Goal: Book appointment/travel/reservation

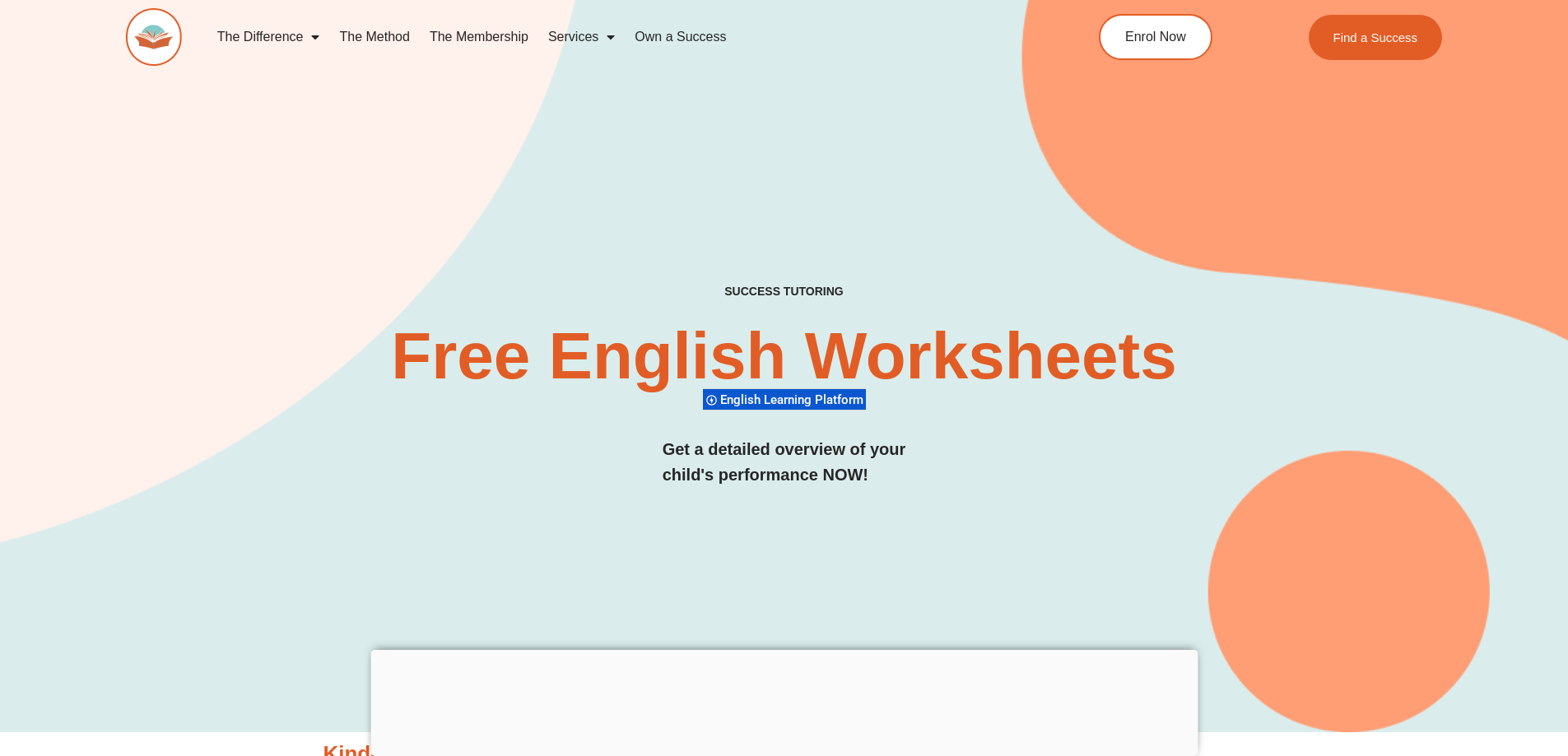
click at [491, 41] on link "The Membership" at bounding box center [479, 37] width 119 height 38
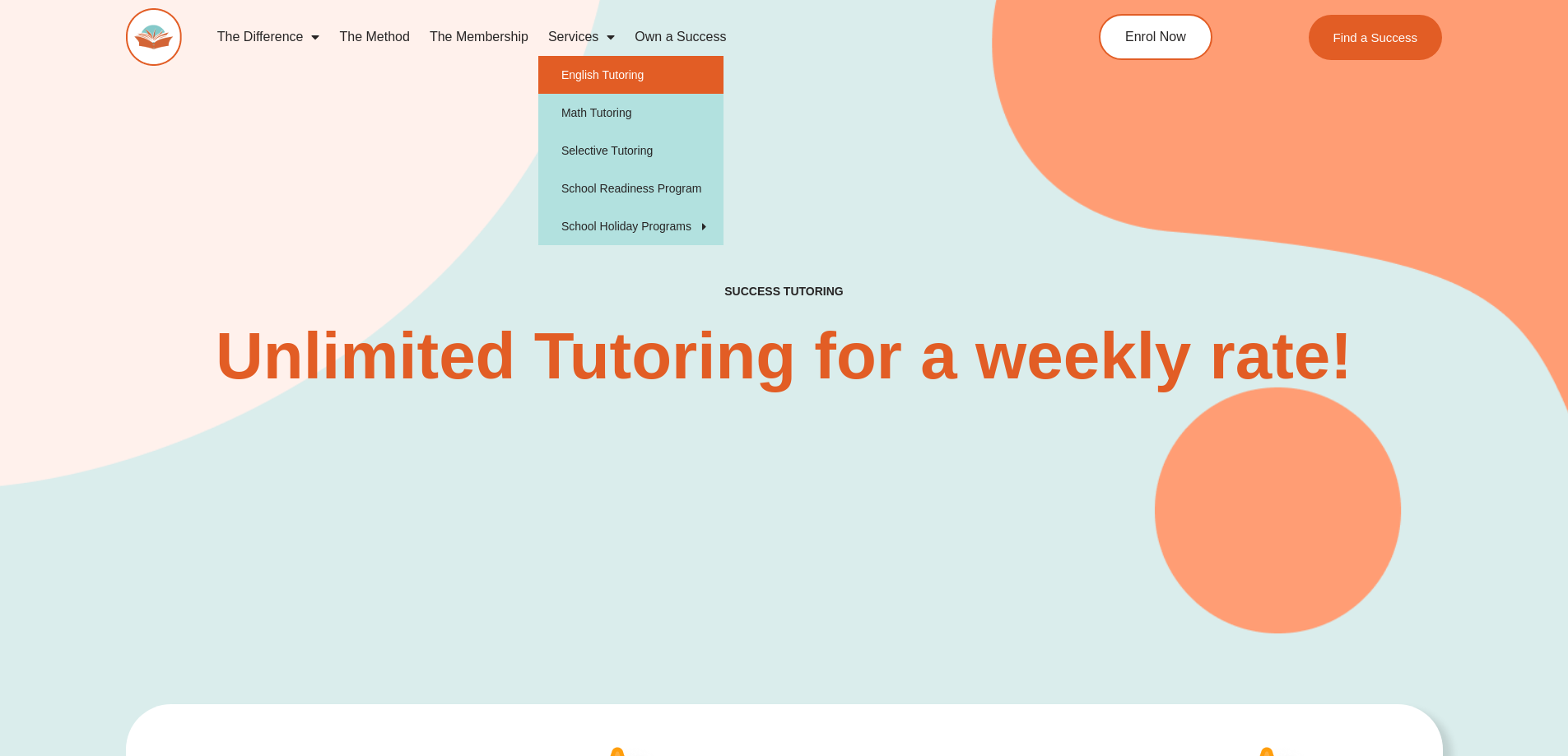
click at [602, 76] on link "English Tutoring" at bounding box center [631, 75] width 185 height 38
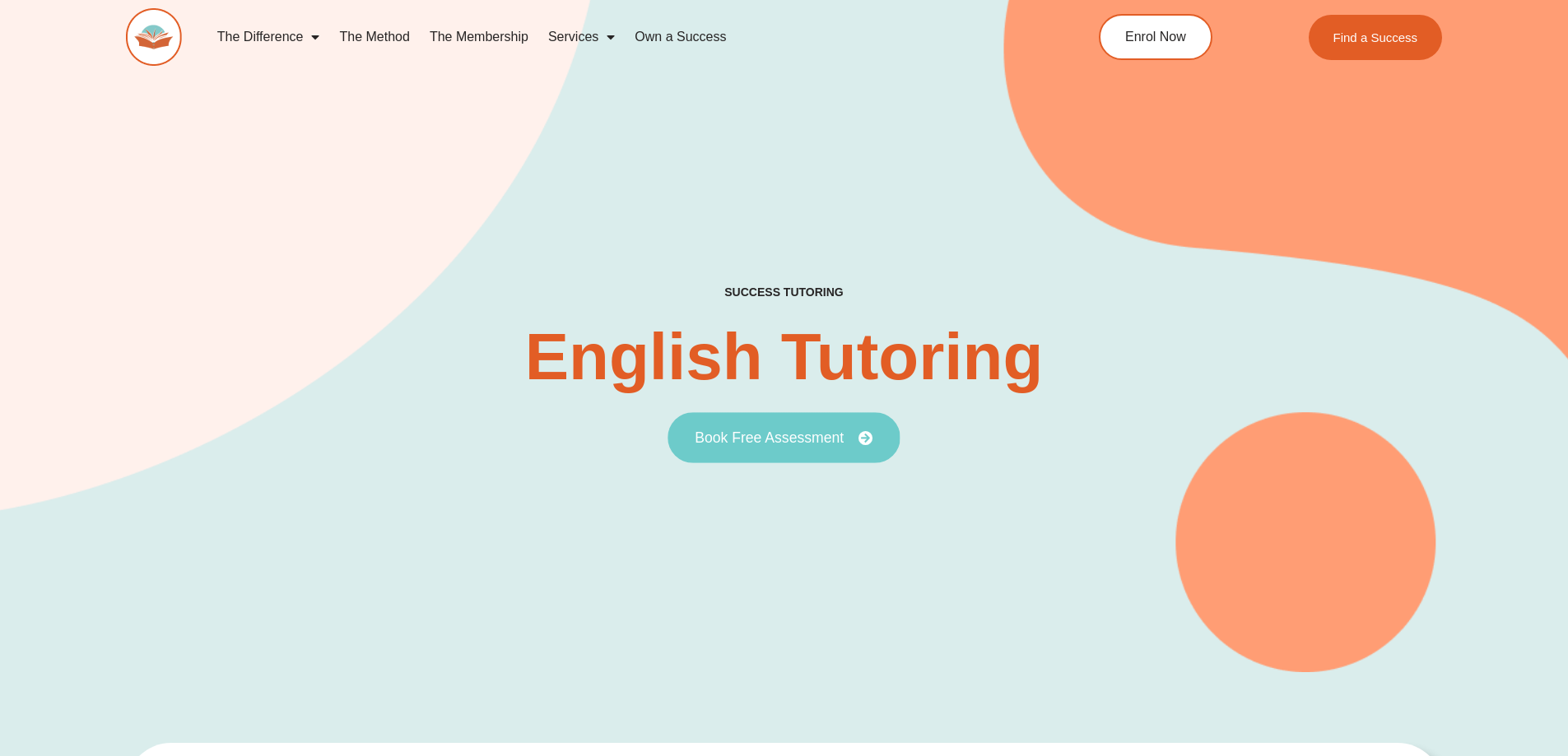
drag, startPoint x: 0, startPoint y: 0, endPoint x: 756, endPoint y: 443, distance: 876.2
click at [756, 443] on span "Book Free Assessment" at bounding box center [768, 437] width 149 height 15
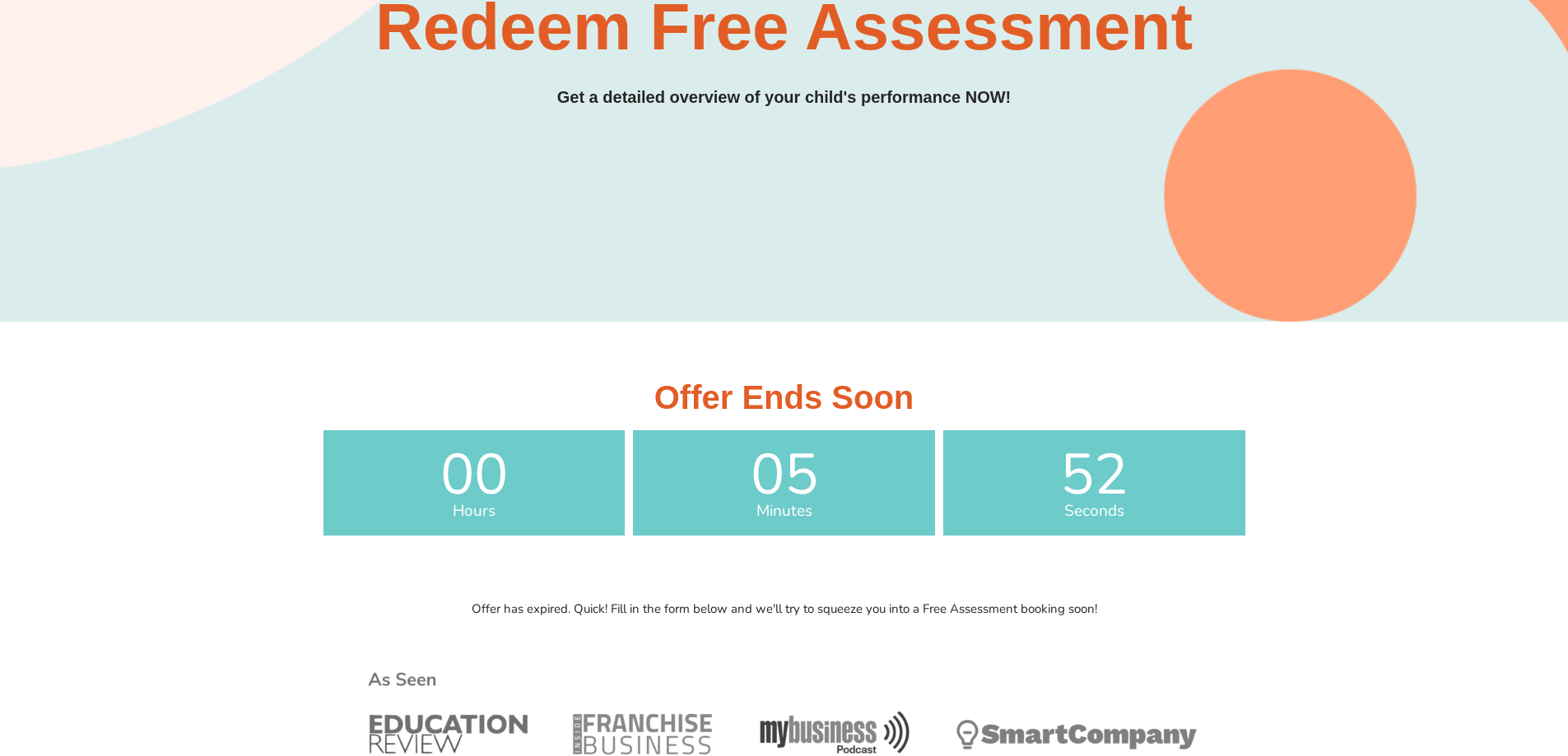
scroll to position [658, 0]
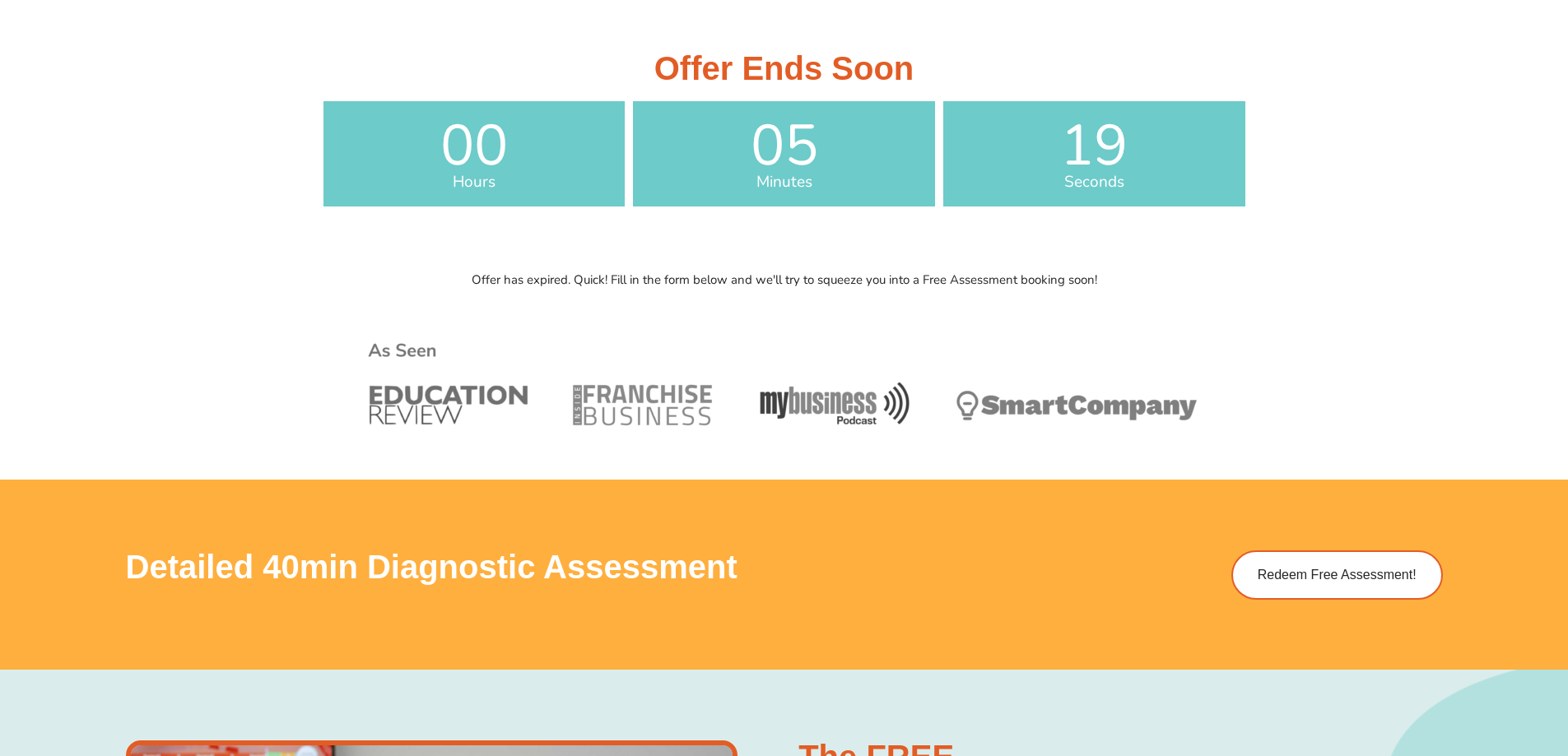
click at [275, 455] on div "Offer has expired. Quick! Fill in the form below and we'll try to squeeze you i…" at bounding box center [784, 373] width 1568 height 214
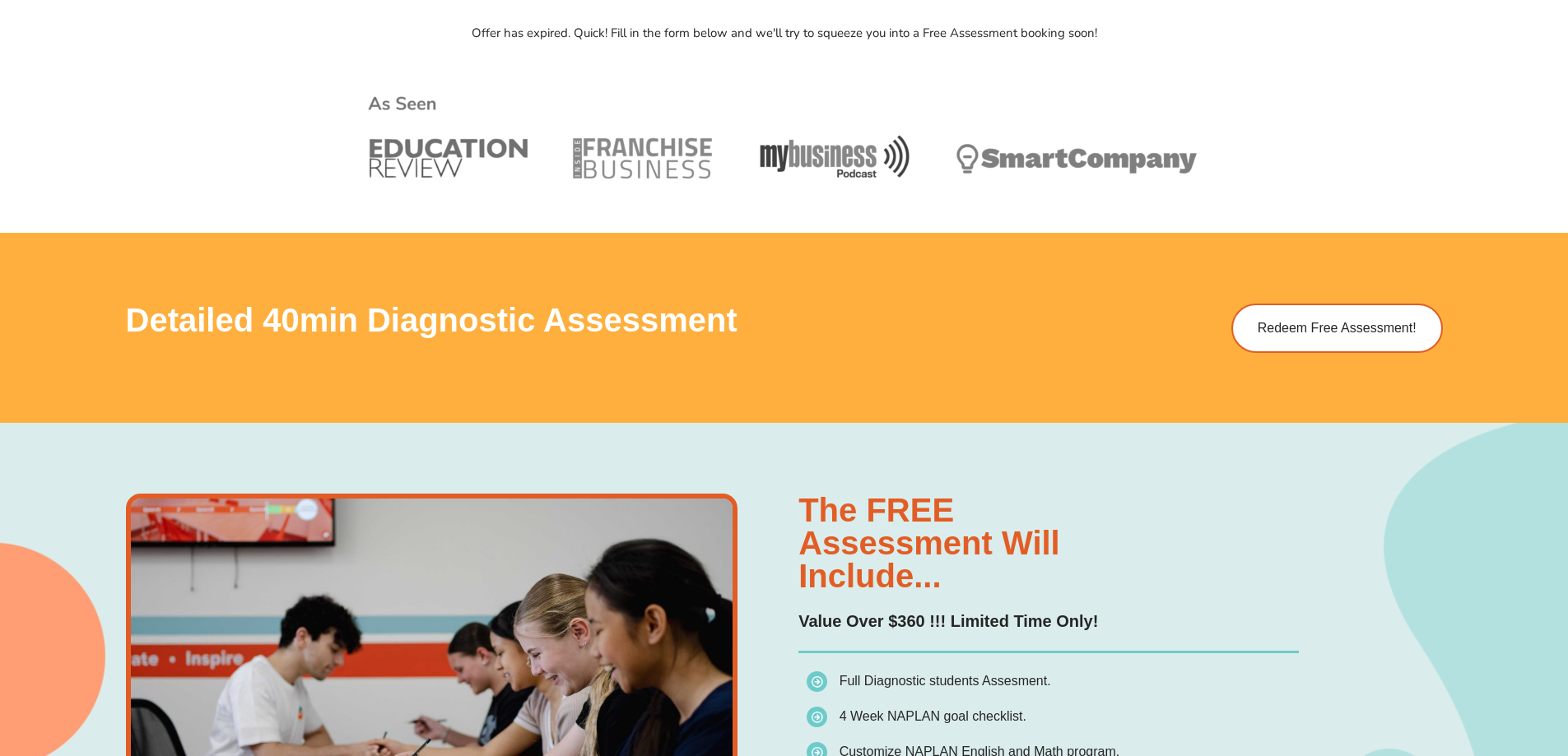
click at [1080, 298] on div "Detailed 40min Diagnostic Assessment Redeem Free Assessment!" at bounding box center [784, 327] width 1316 height 190
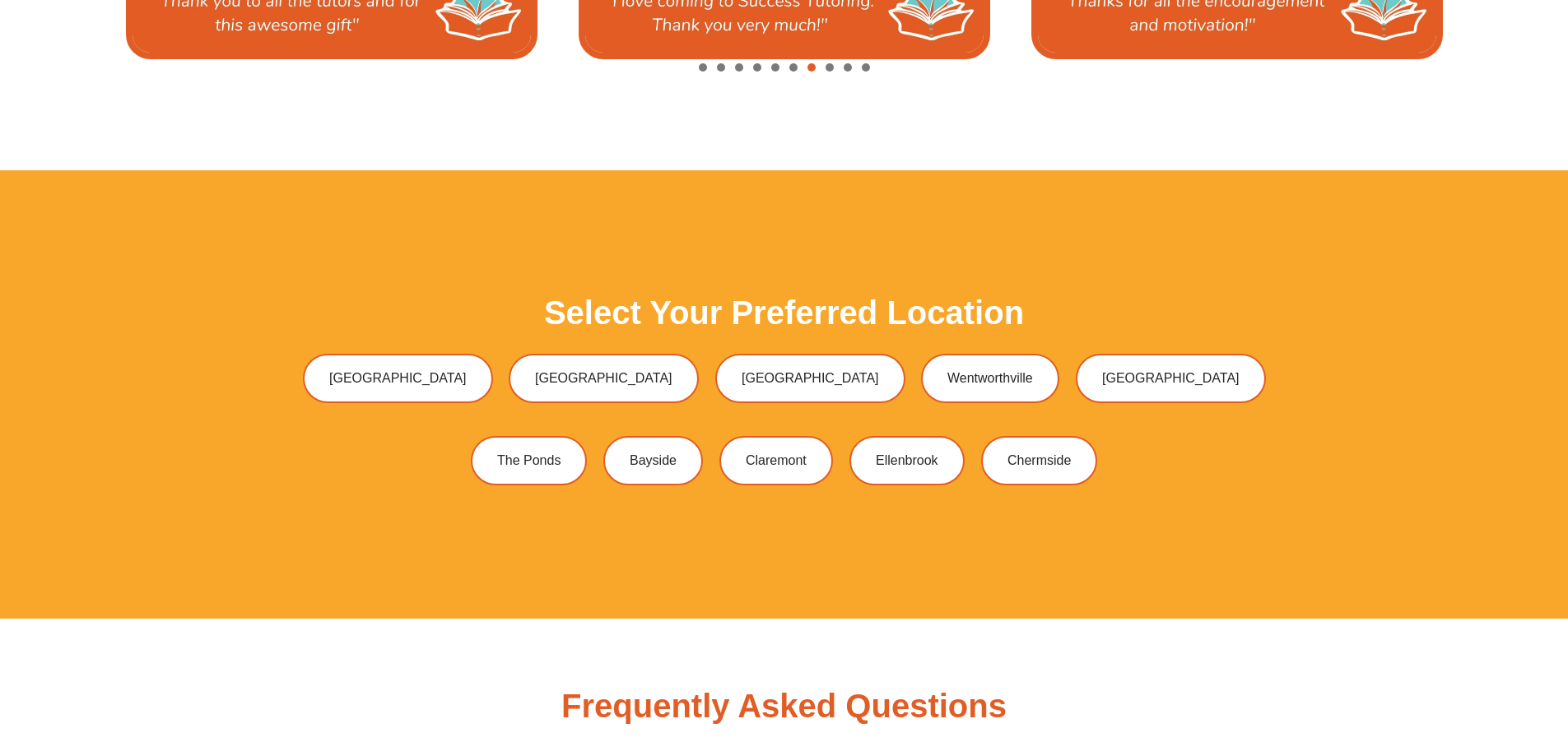
scroll to position [4936, 0]
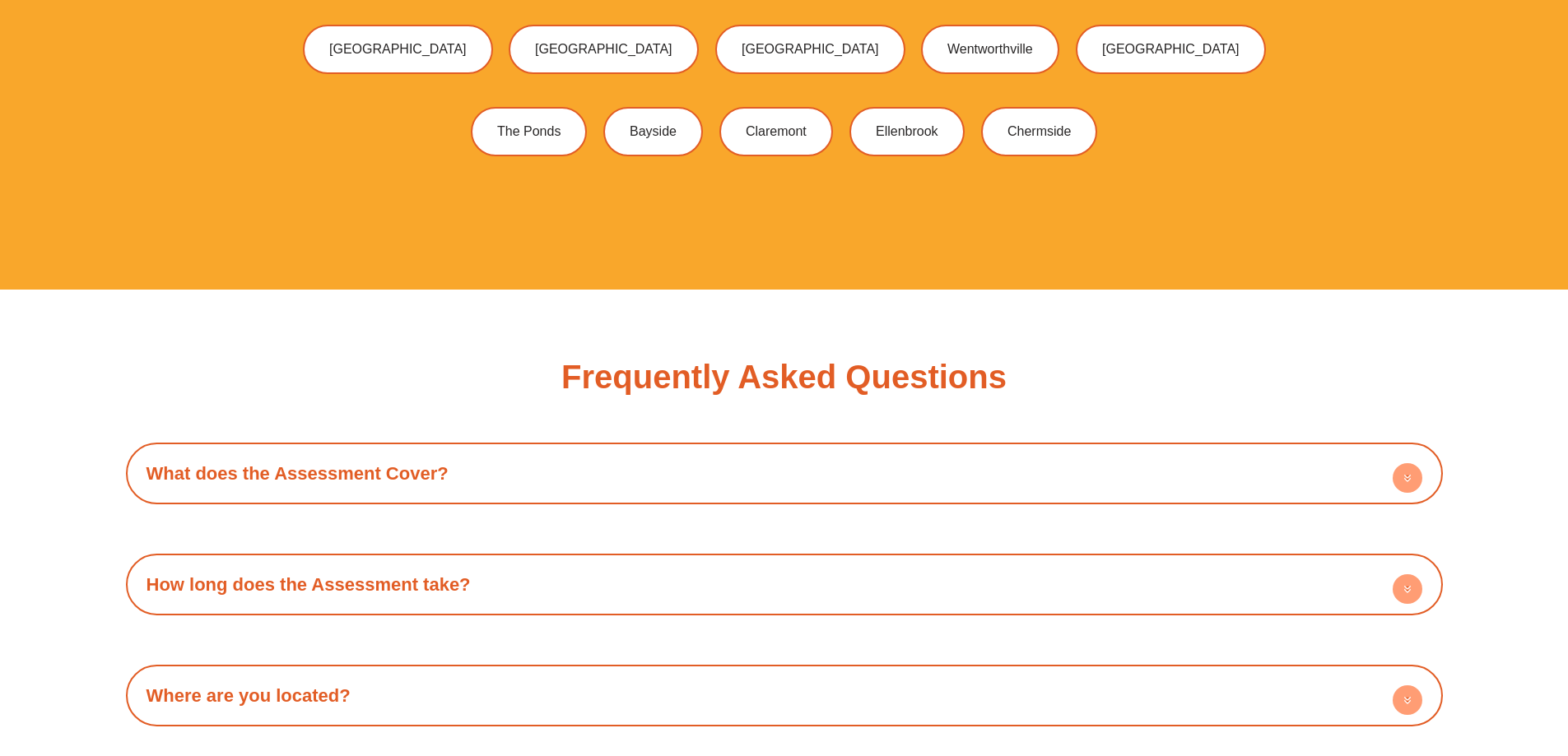
click at [403, 459] on h4 "What does the Assessment Cover?" at bounding box center [784, 473] width 1300 height 46
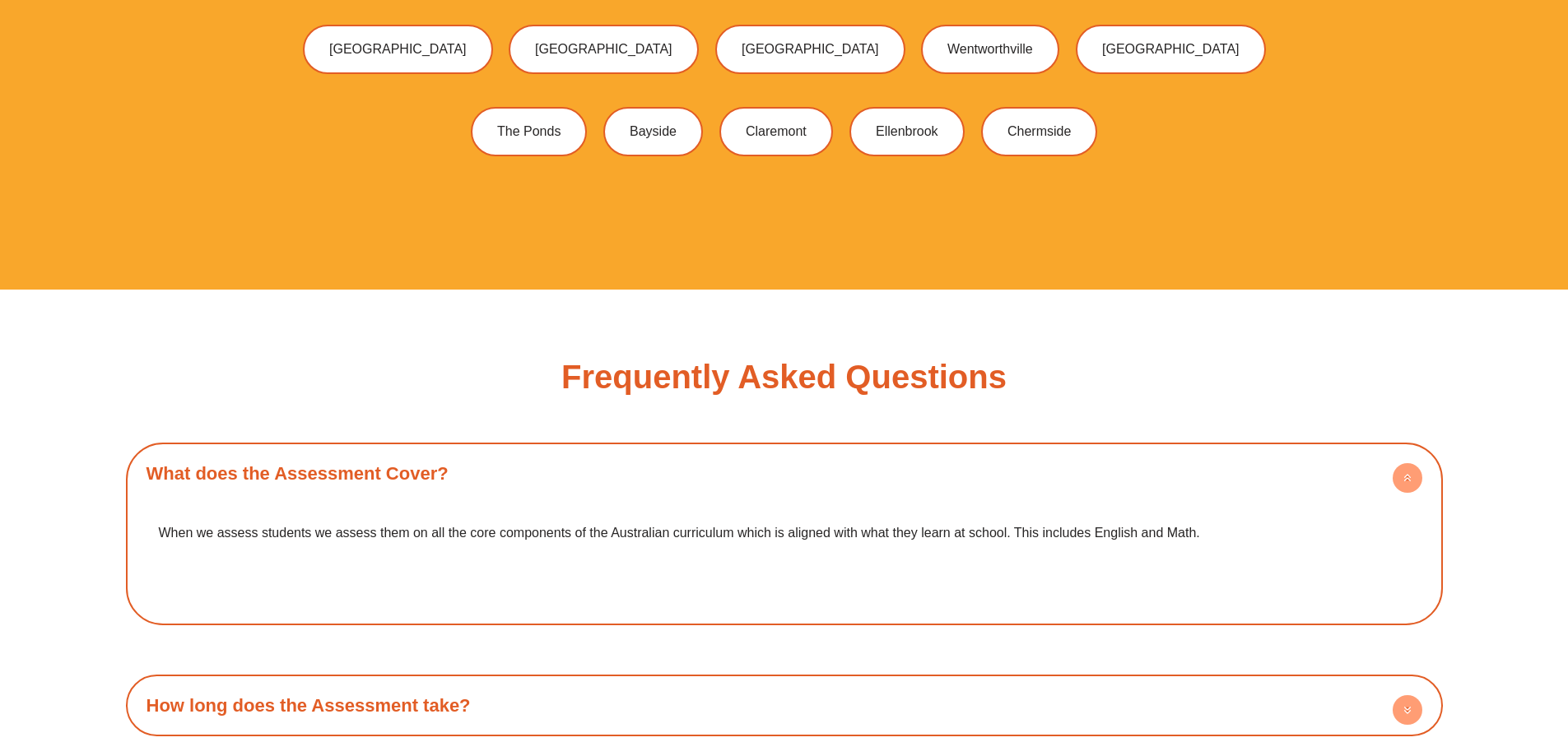
scroll to position [5264, 0]
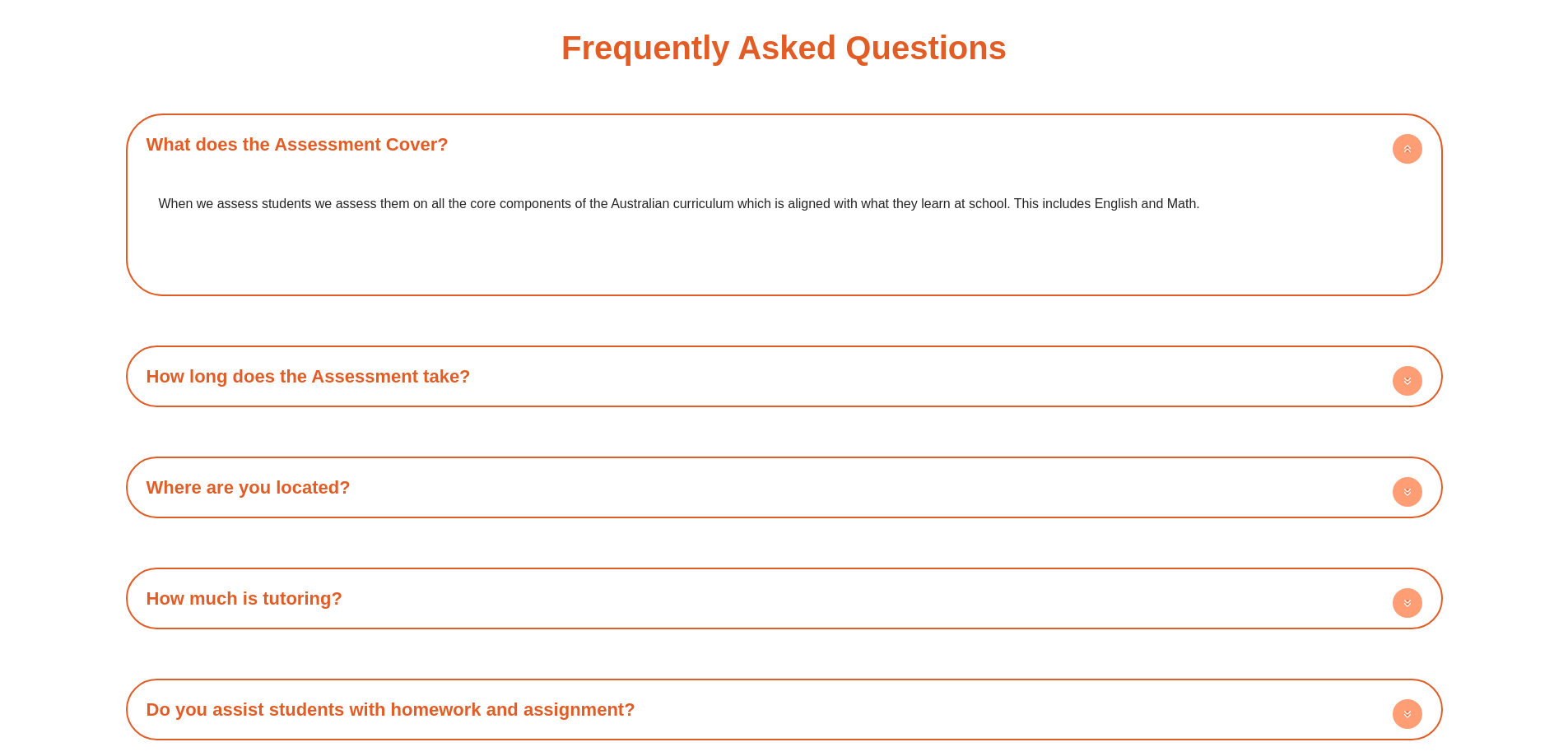
click at [396, 386] on link "How long does the Assessment take?" at bounding box center [308, 376] width 324 height 21
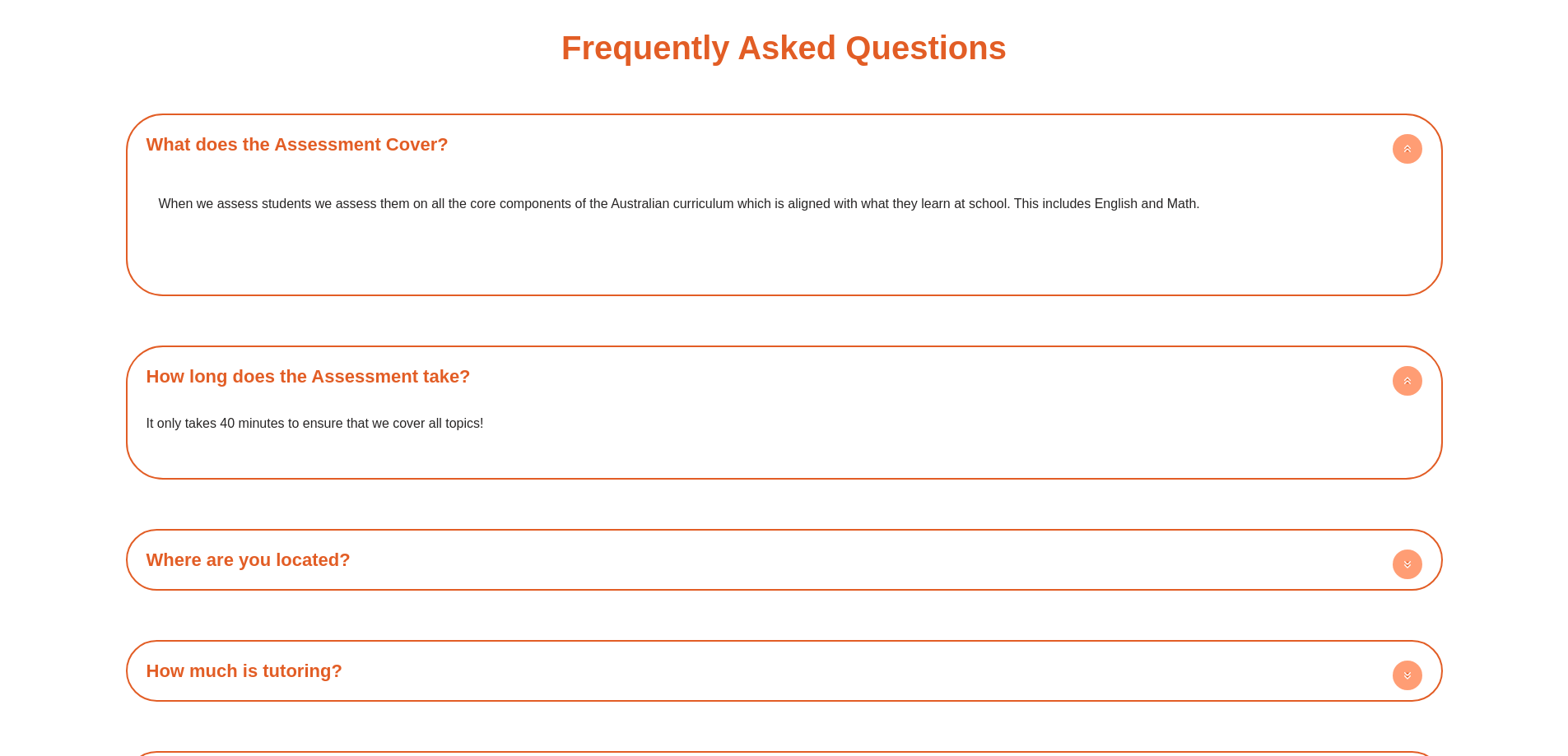
click at [380, 549] on h4 "Where are you located?" at bounding box center [784, 560] width 1300 height 46
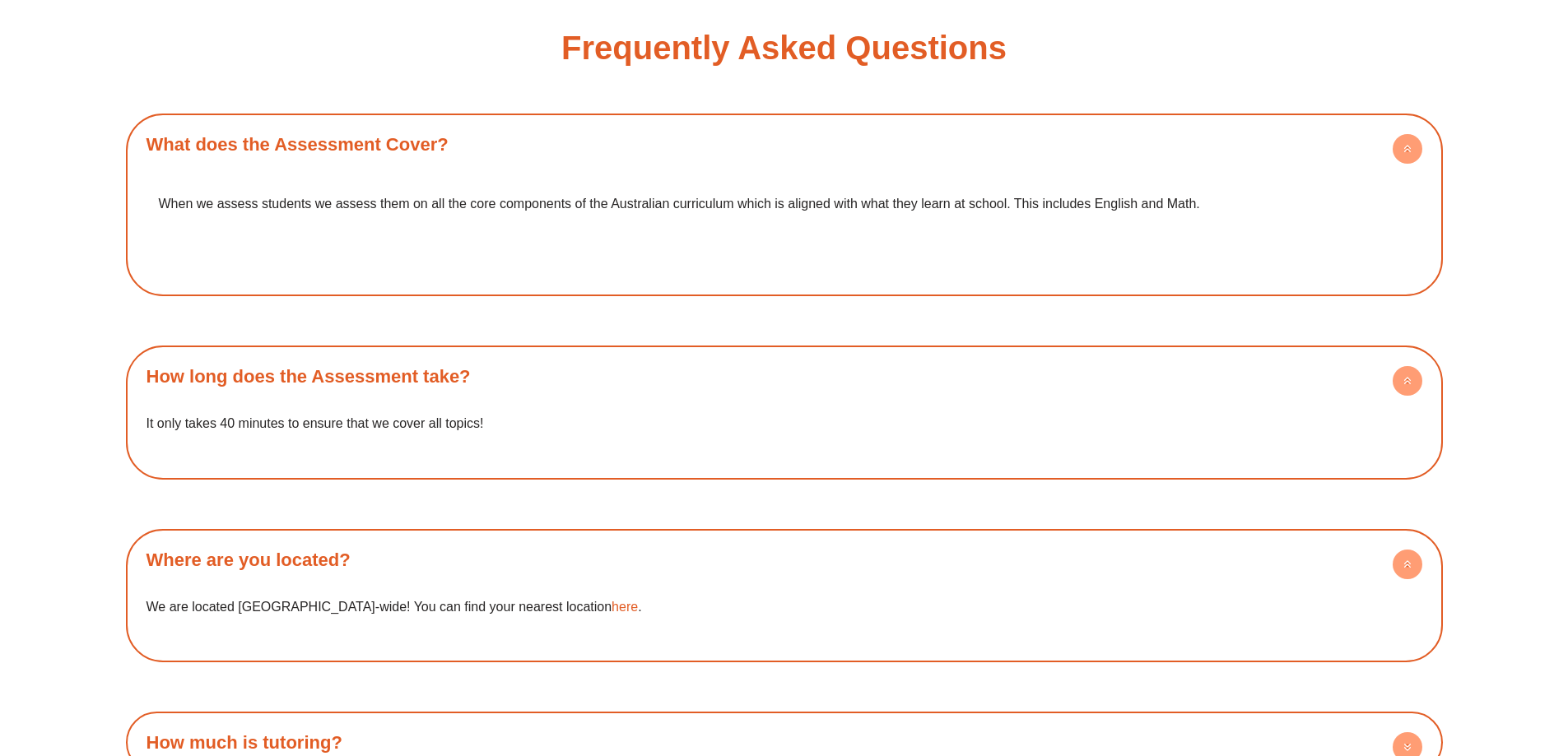
click at [319, 568] on link "Where are you located?" at bounding box center [248, 560] width 204 height 21
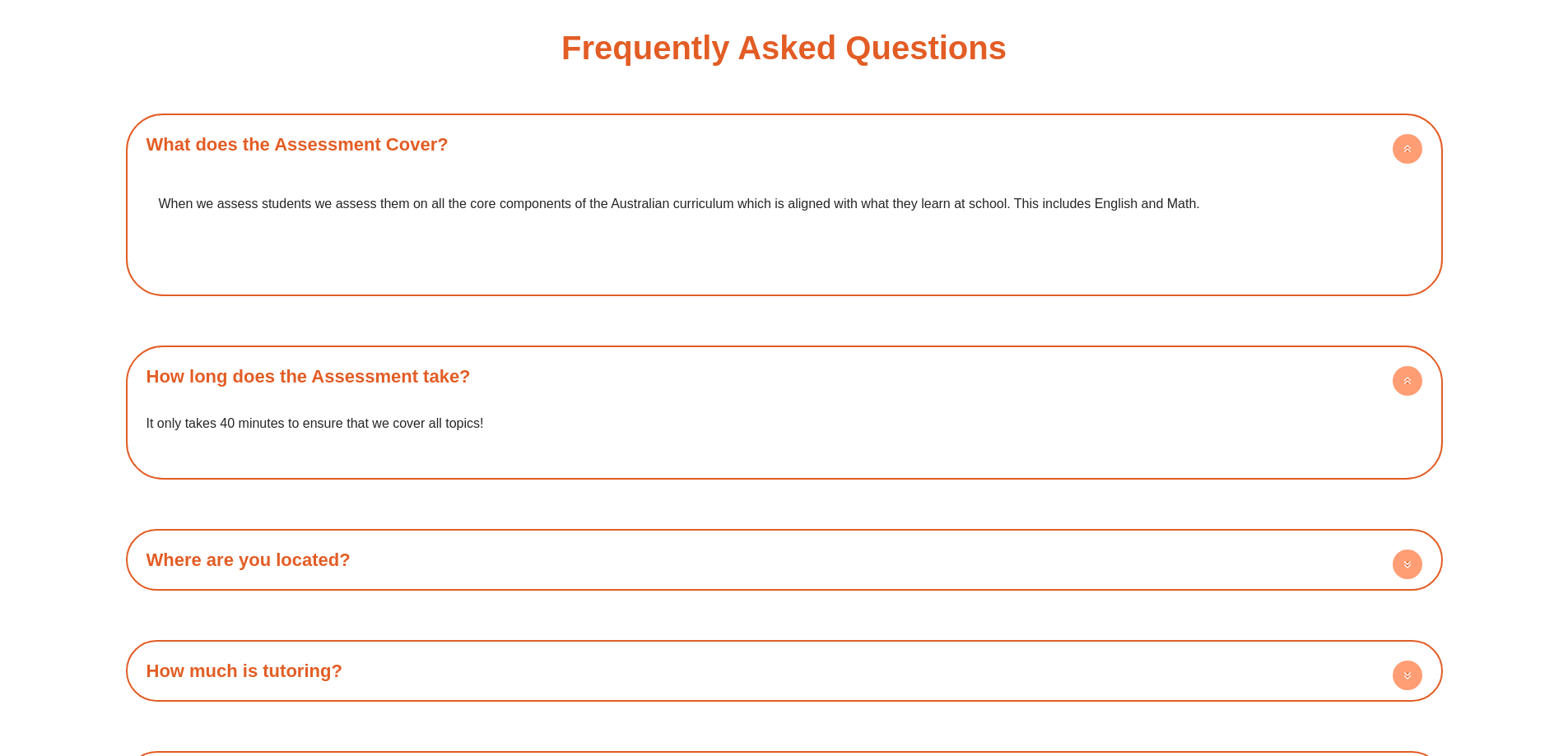
click at [319, 568] on link "Where are you located?" at bounding box center [248, 560] width 204 height 21
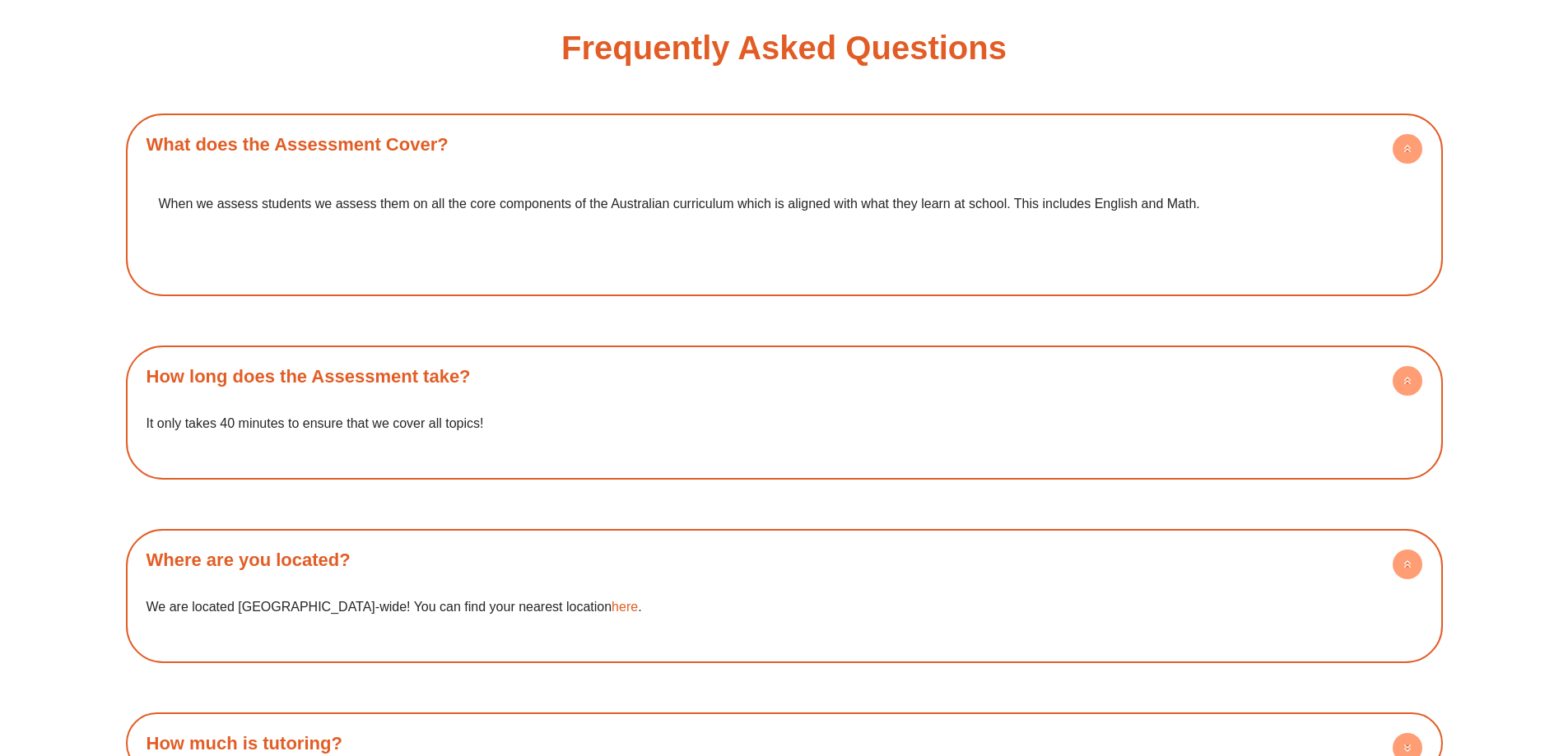
scroll to position [5429, 0]
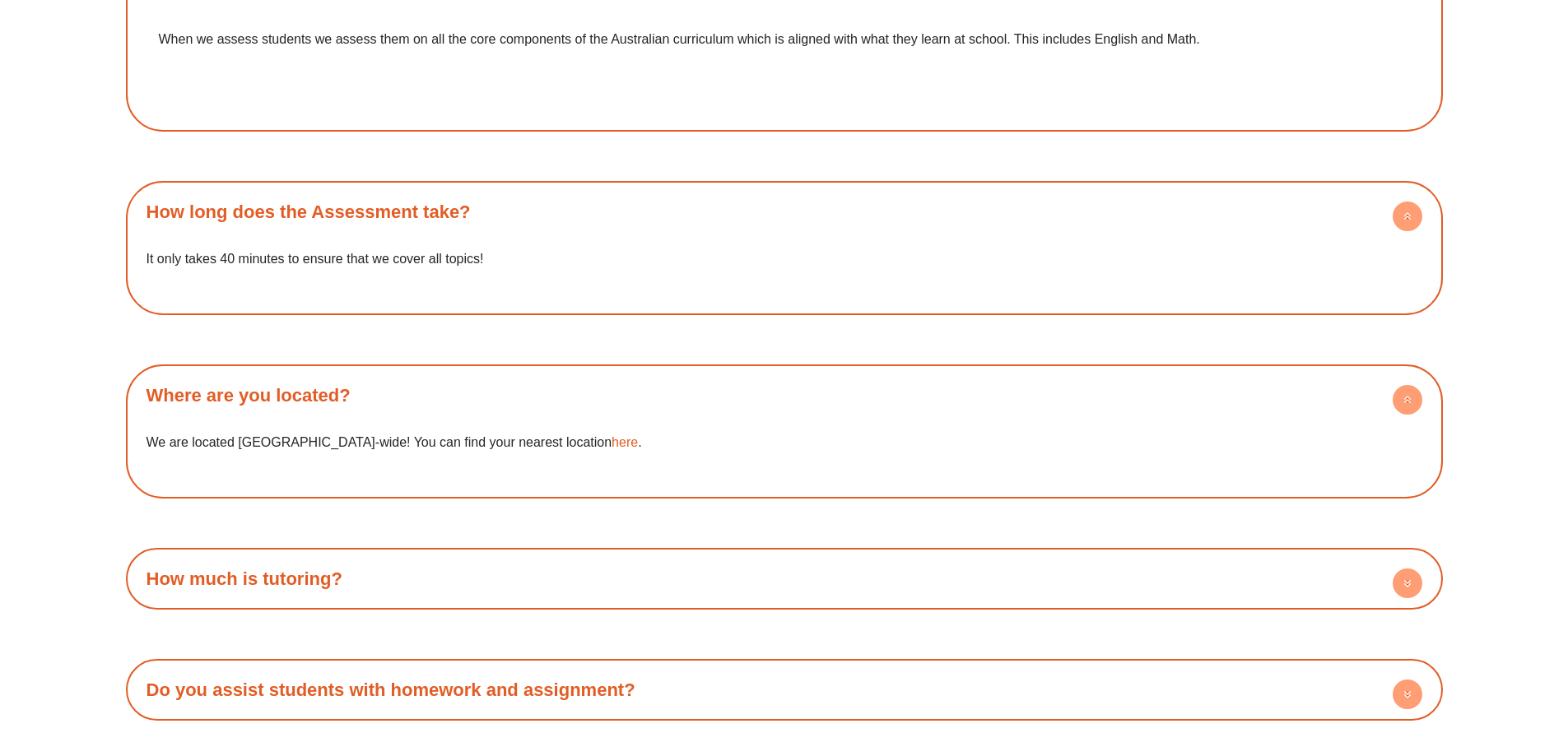
click at [264, 579] on link "How much is tutoring?" at bounding box center [244, 579] width 196 height 21
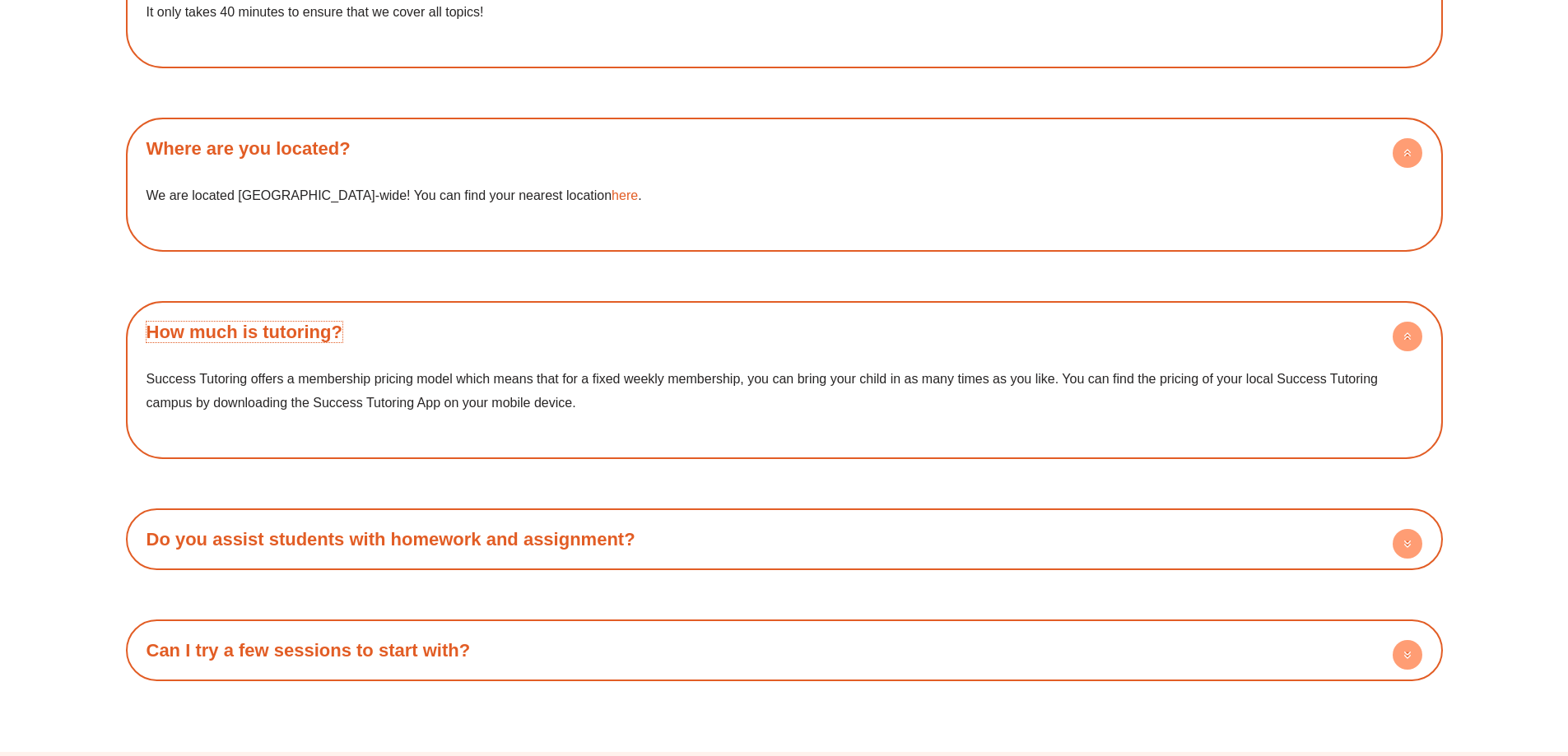
scroll to position [5758, 0]
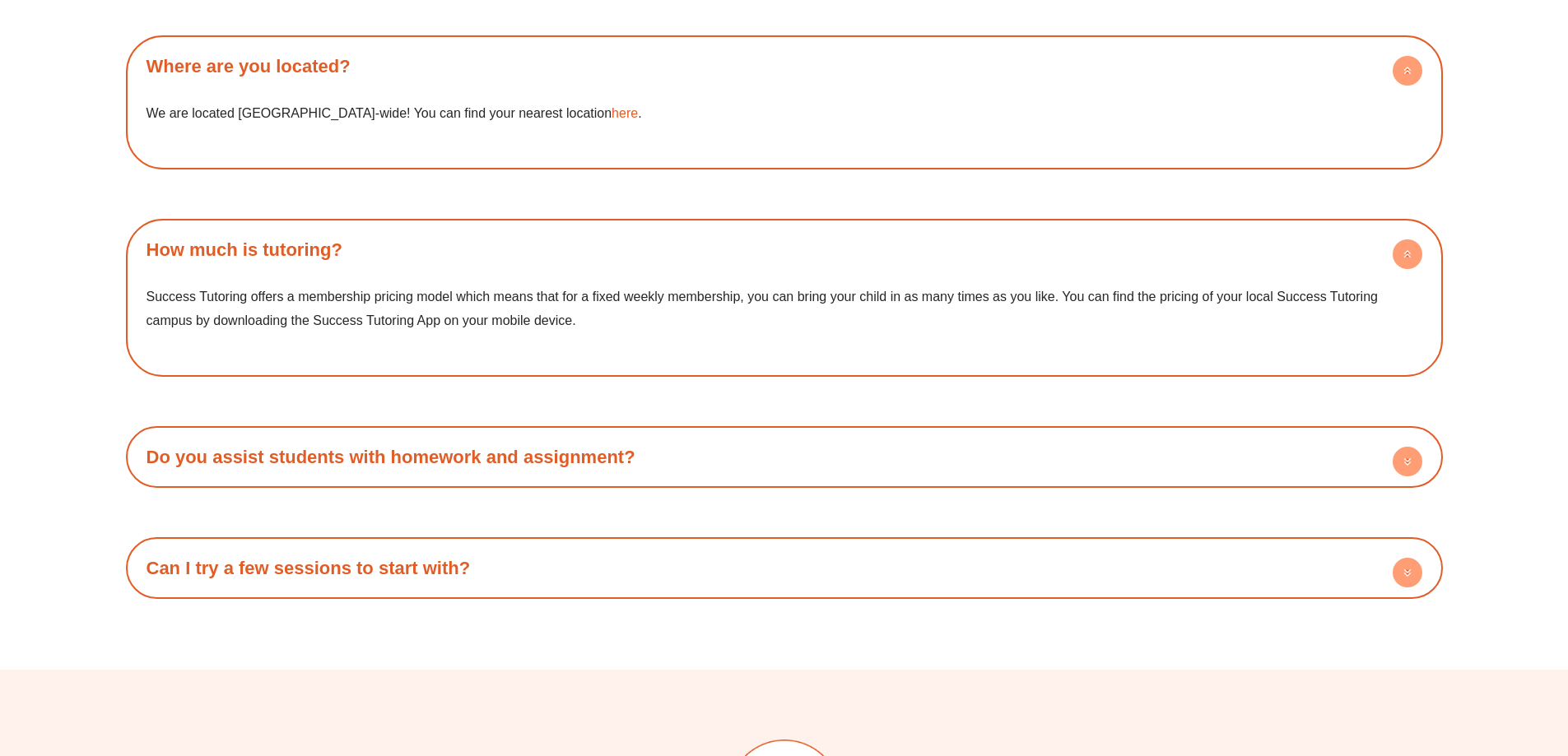
click at [442, 463] on link "Do you assist students with homework and assignment?" at bounding box center [390, 457] width 488 height 21
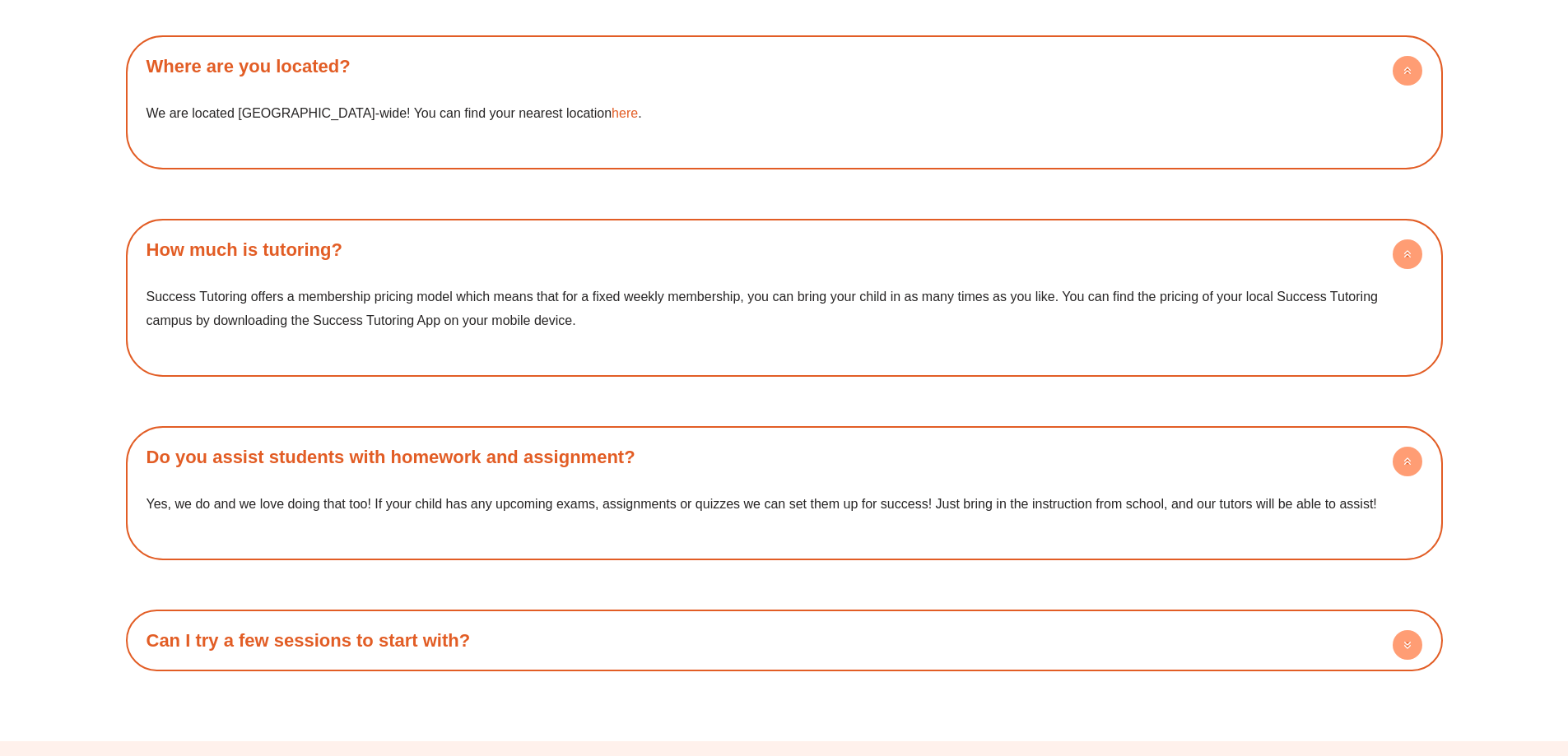
click at [380, 633] on link "Can I try a few sessions to start with?" at bounding box center [308, 641] width 324 height 21
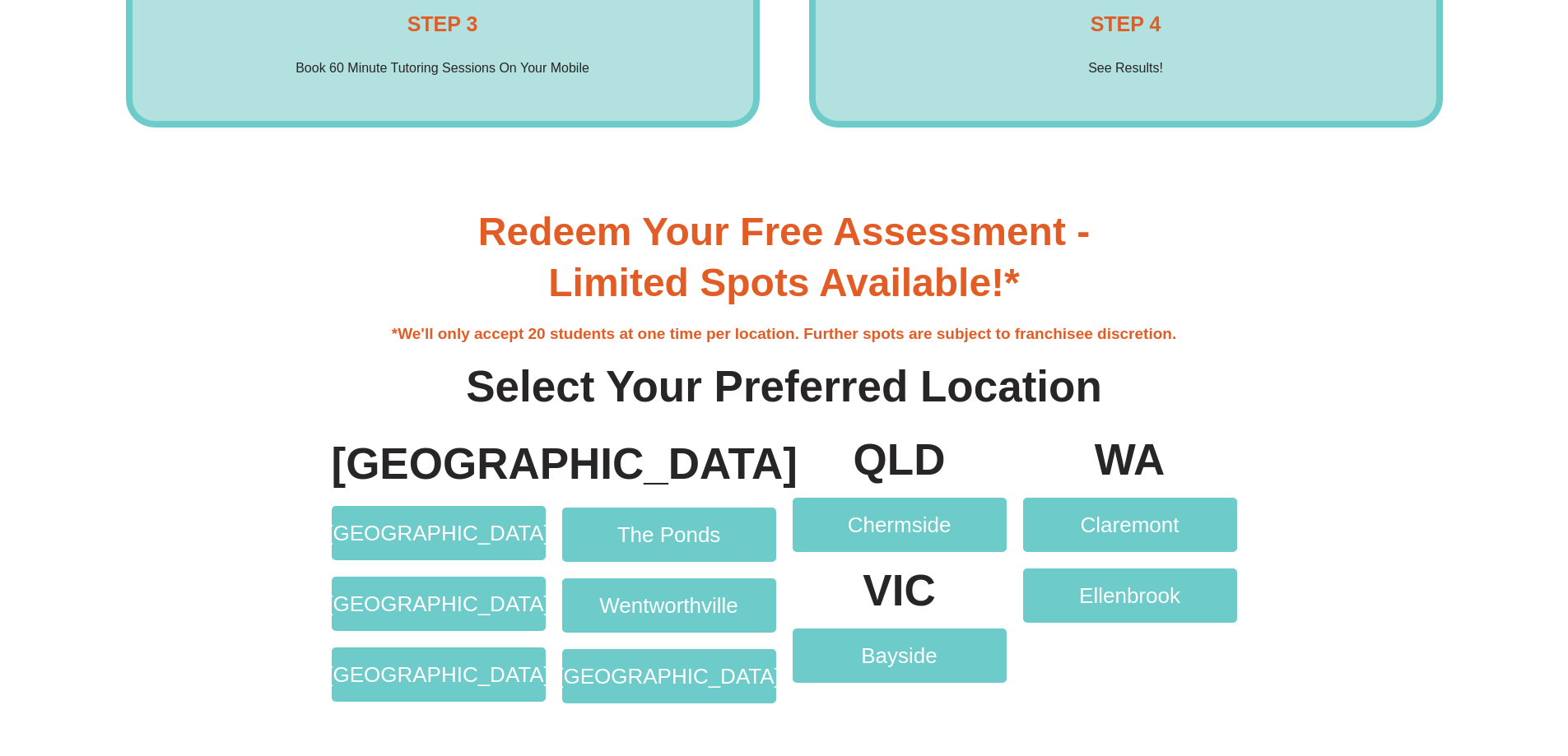
scroll to position [3373, 0]
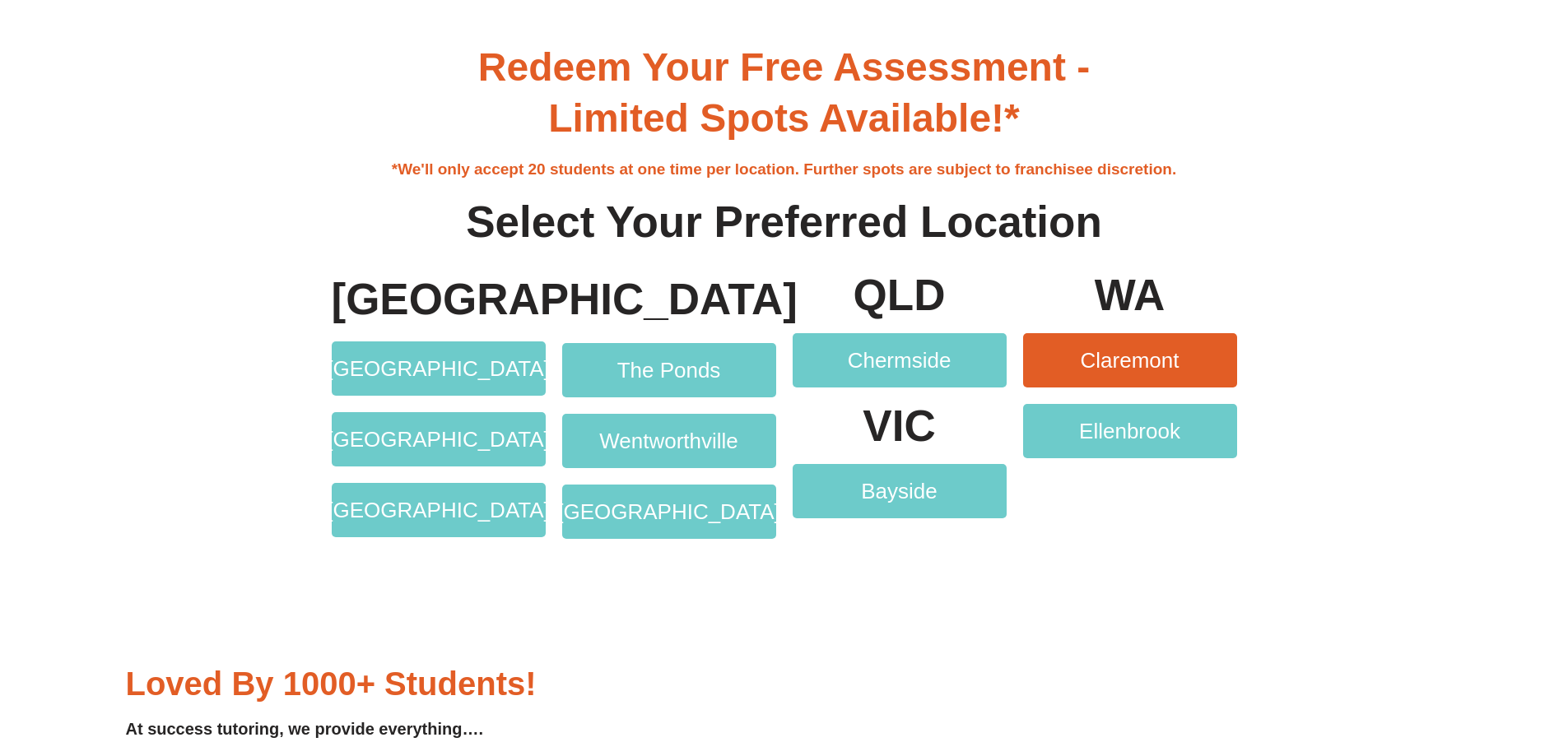
click at [1082, 366] on span "Claremont" at bounding box center [1129, 360] width 99 height 22
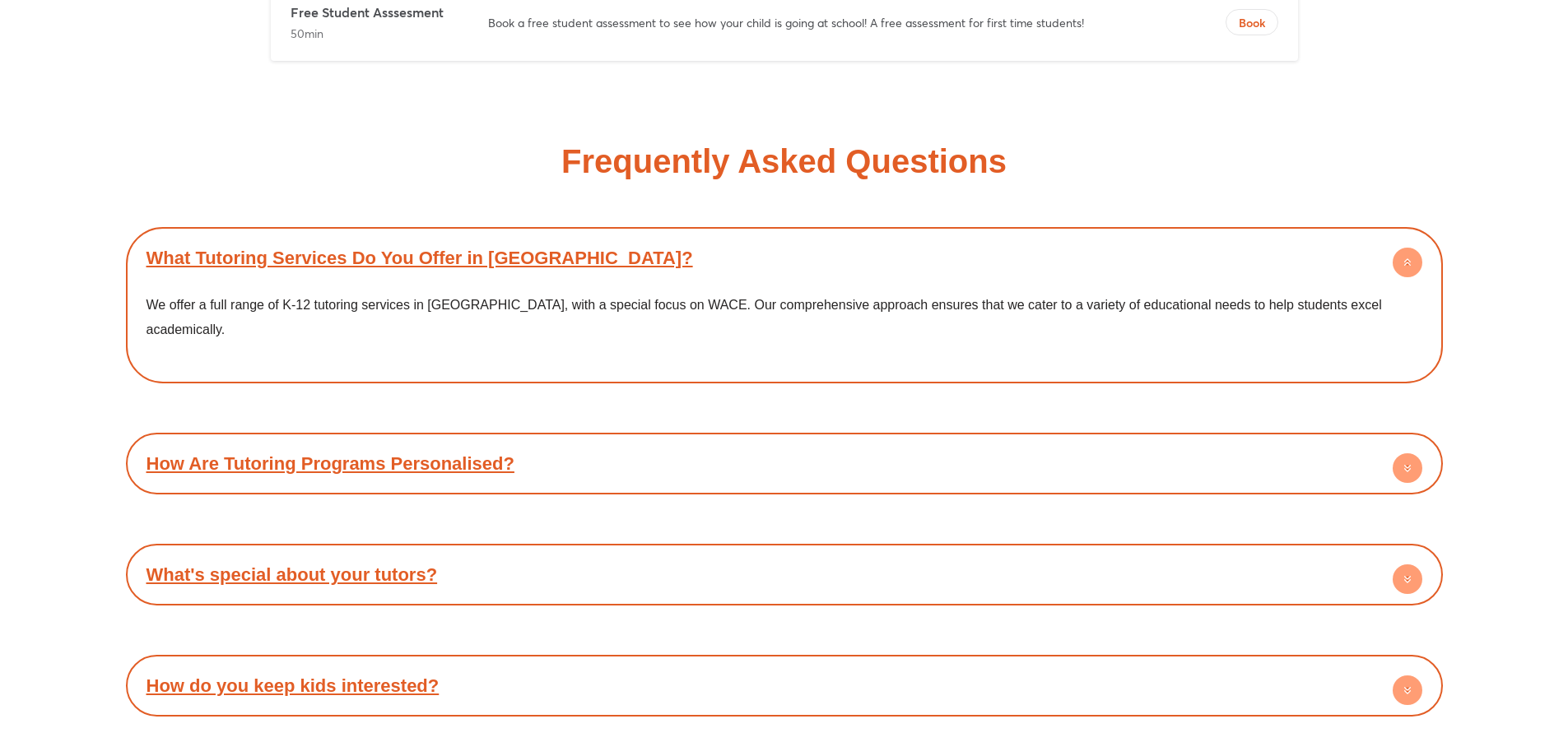
scroll to position [8697, 0]
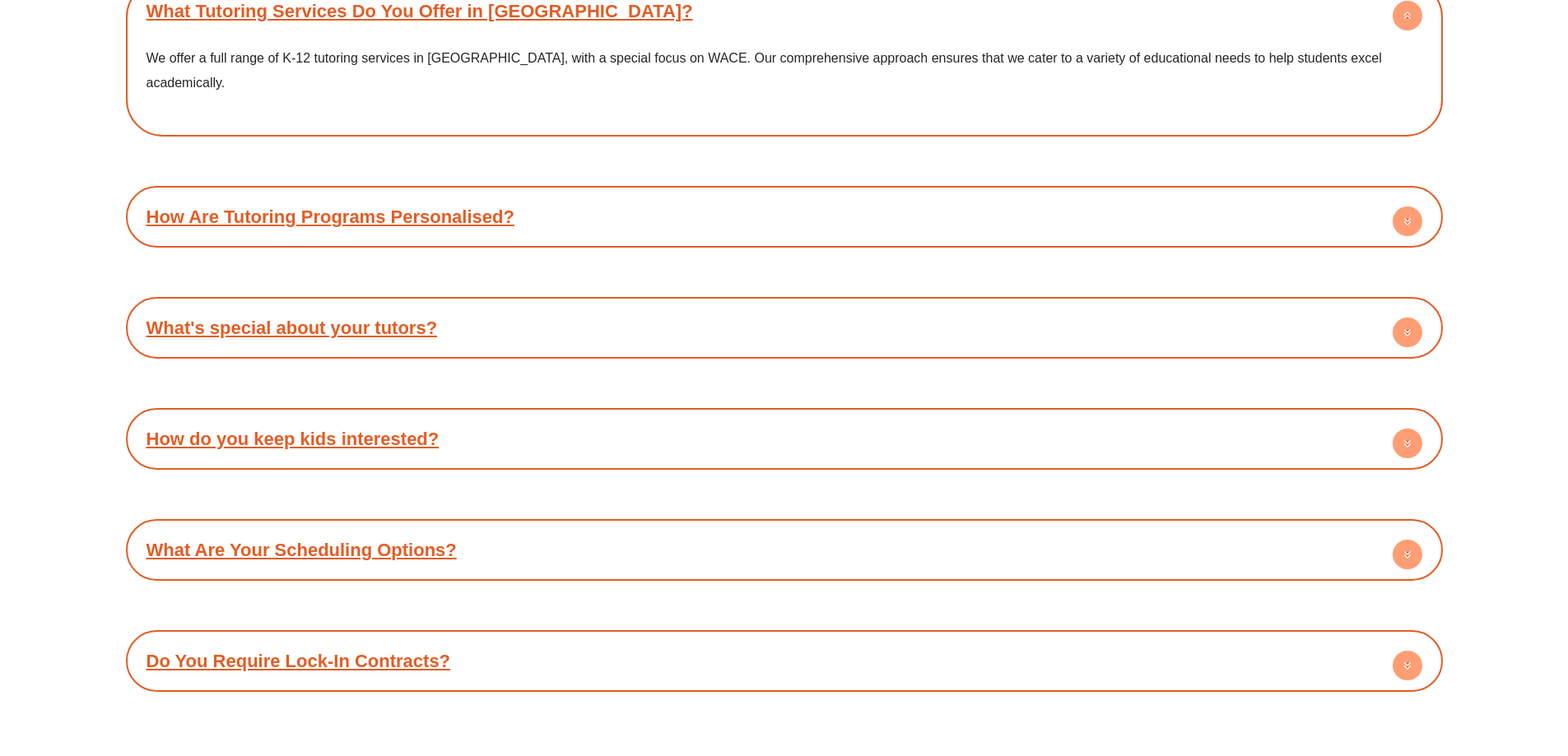
click at [365, 416] on div "How do you keep kids interested?" at bounding box center [784, 438] width 1300 height 46
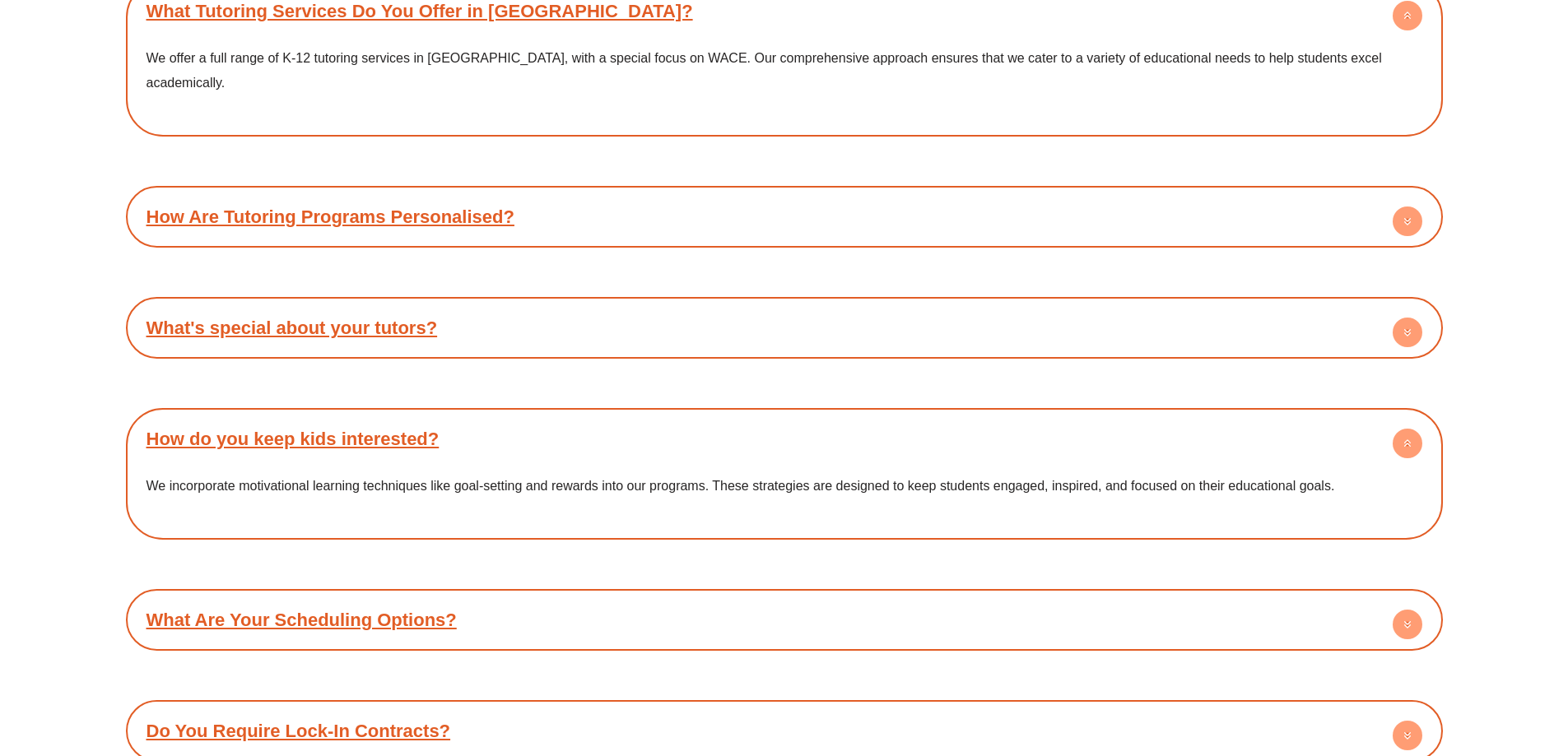
scroll to position [8945, 0]
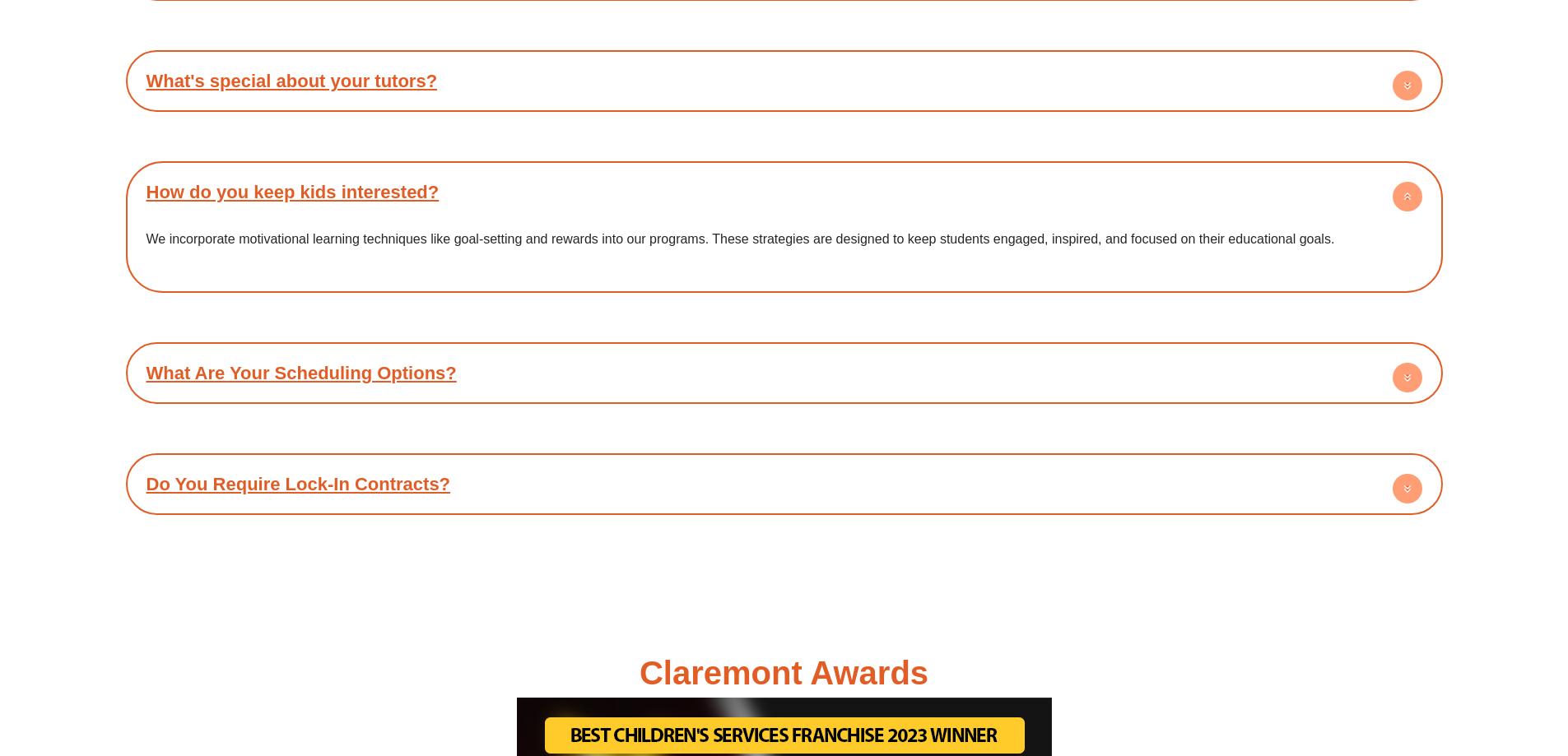
click at [435, 363] on link "What Are Your Scheduling Options?" at bounding box center [302, 373] width 310 height 21
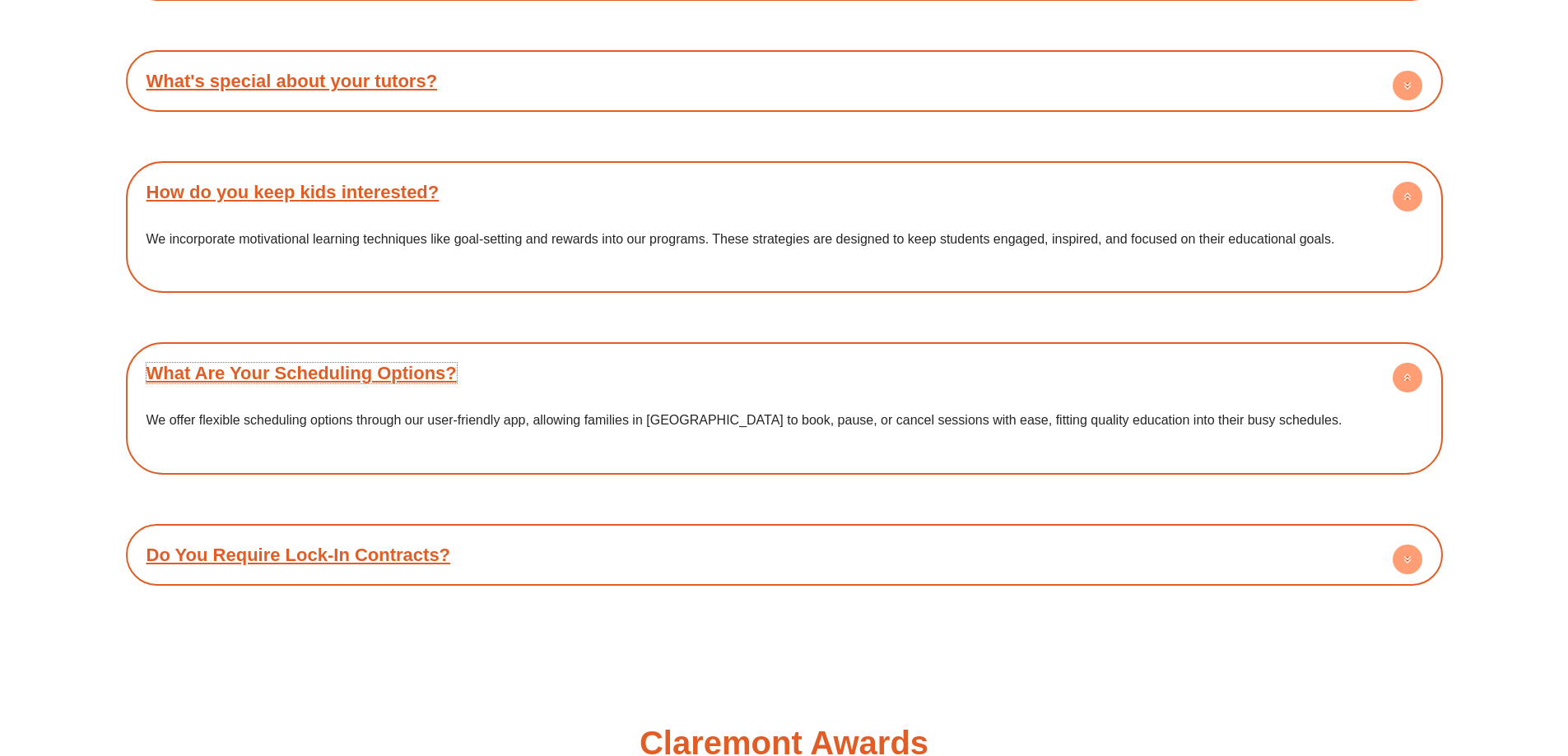
scroll to position [9191, 0]
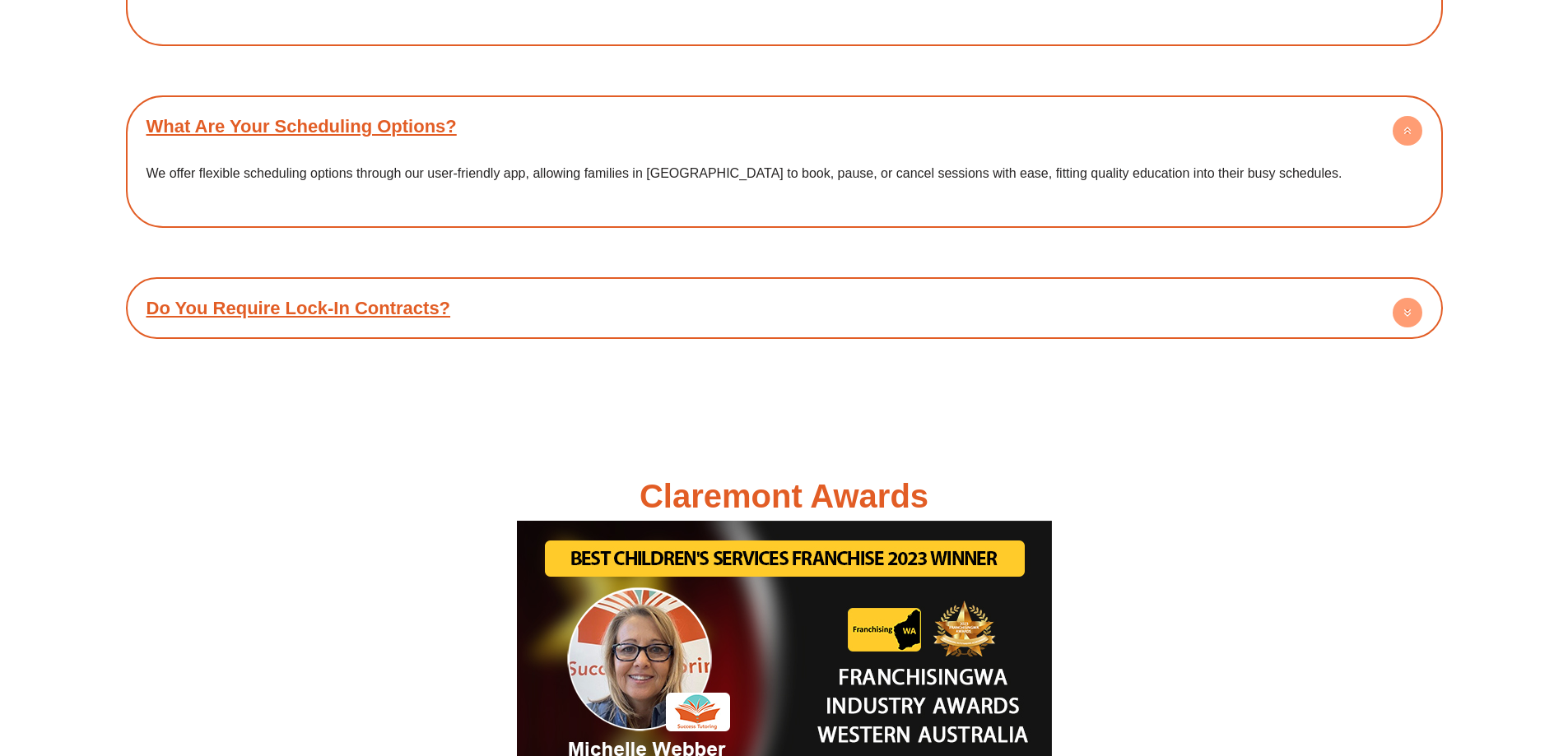
click at [395, 298] on link "Do You Require Lock-In Contracts?" at bounding box center [298, 308] width 304 height 21
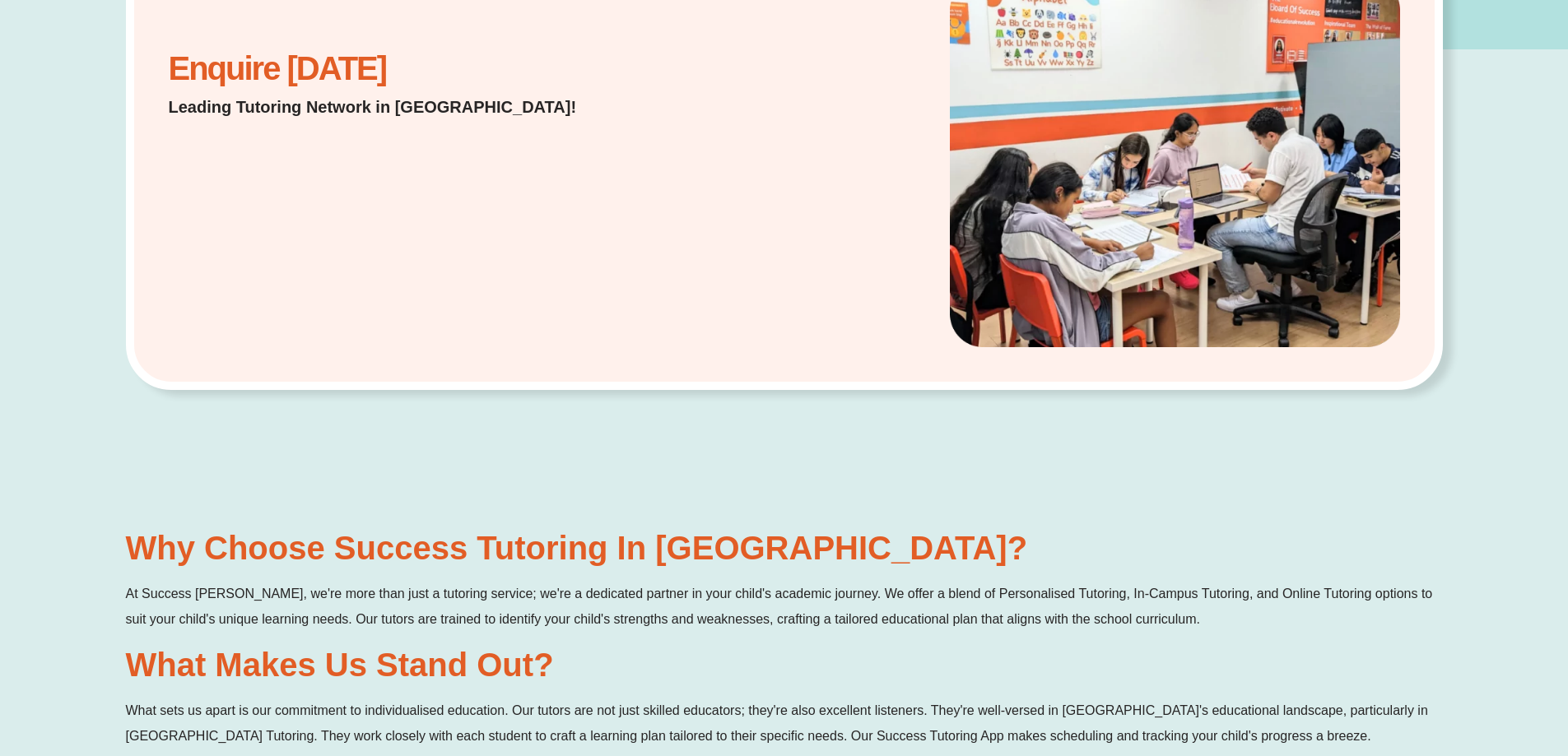
scroll to position [0, 0]
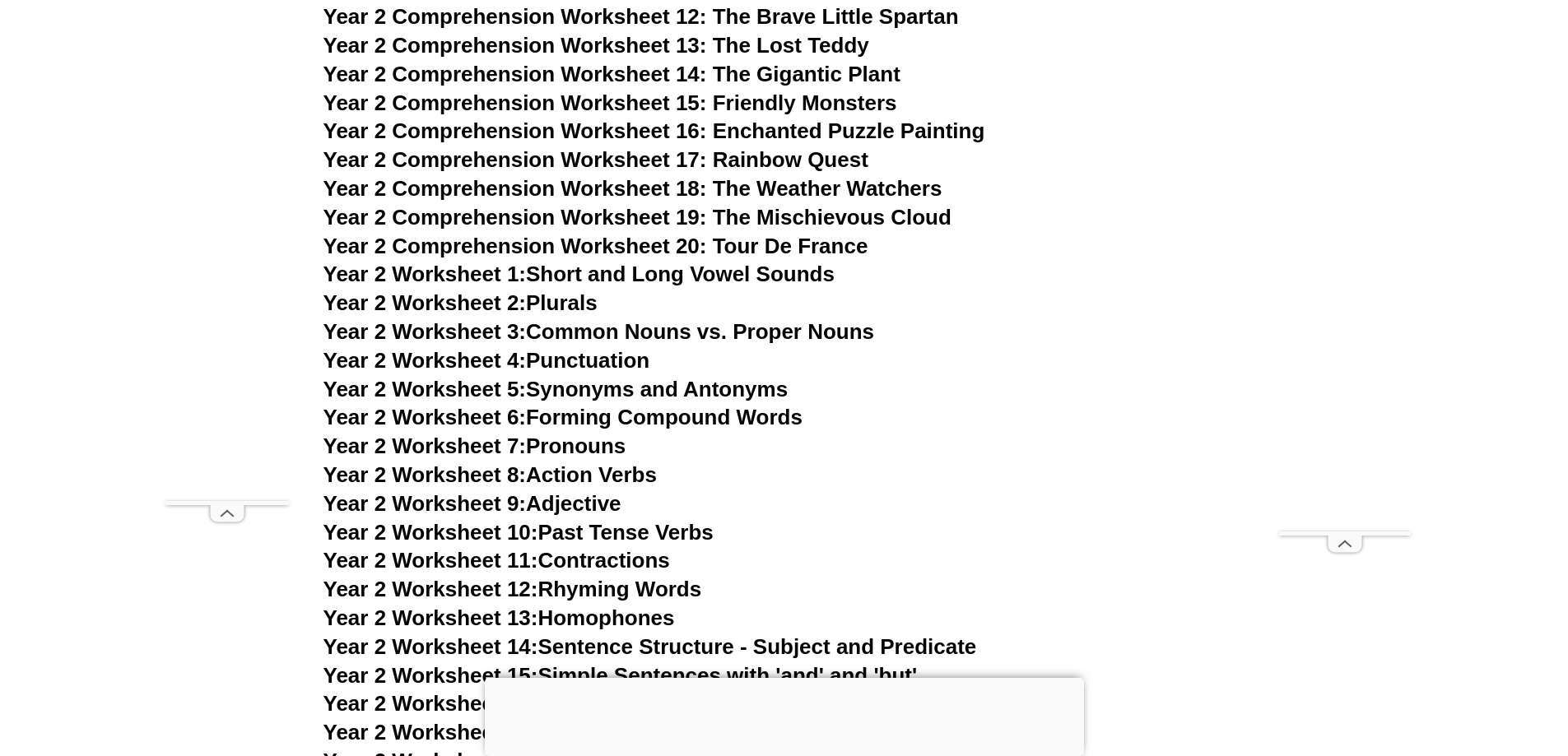
scroll to position [4771, 0]
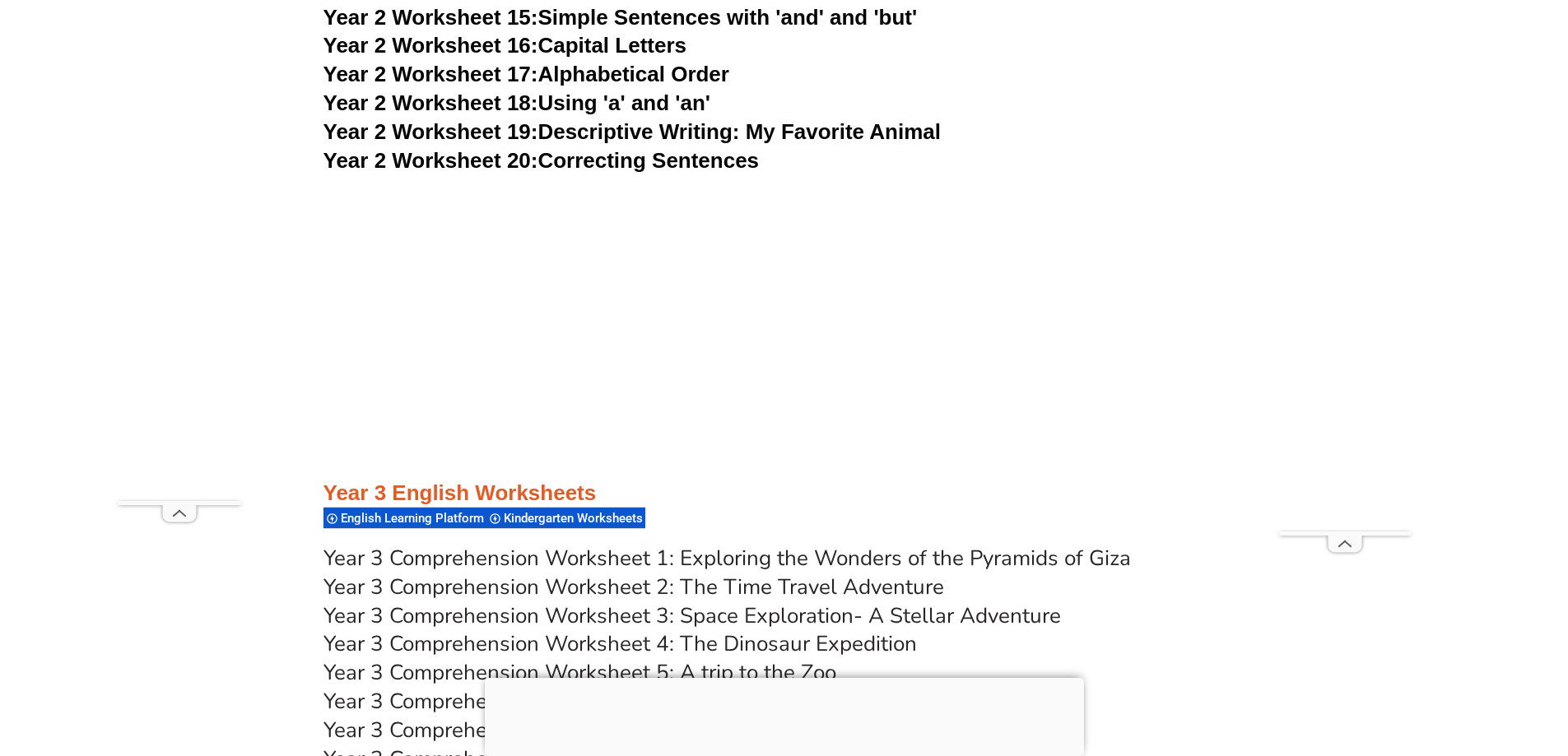
scroll to position [329, 0]
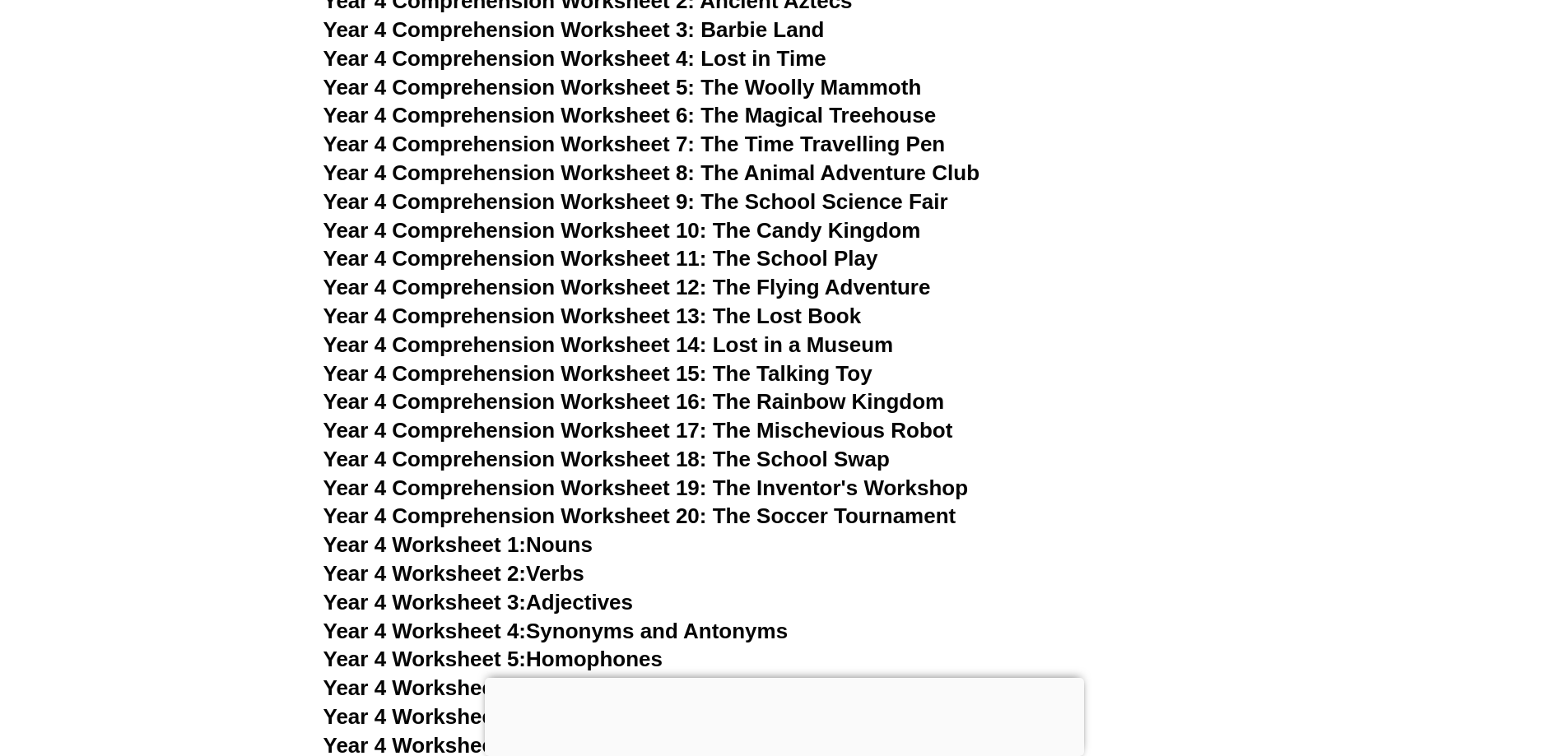
scroll to position [7321, 0]
